Goal: Task Accomplishment & Management: Manage account settings

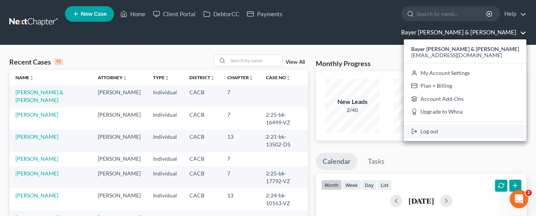
click at [477, 125] on link "Log out" at bounding box center [465, 131] width 122 height 13
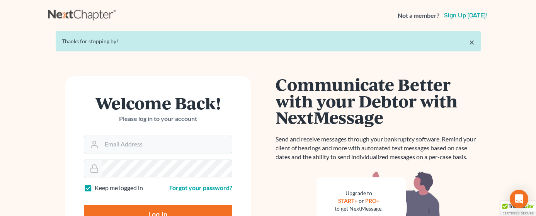
type input "[EMAIL_ADDRESS][DOMAIN_NAME]"
click at [144, 209] on input "Log In" at bounding box center [158, 214] width 148 height 19
type input "Thinking..."
